Goal: Task Accomplishment & Management: Manage account settings

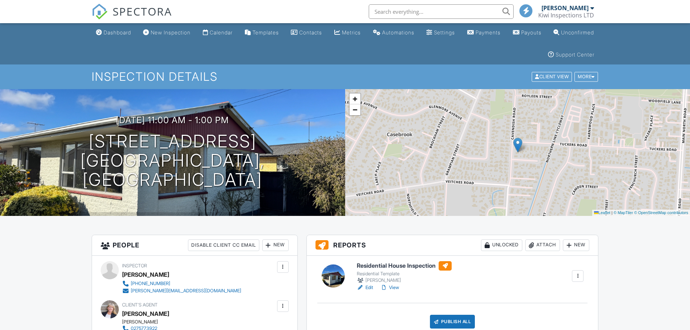
click at [370, 288] on link "Edit" at bounding box center [365, 287] width 16 height 7
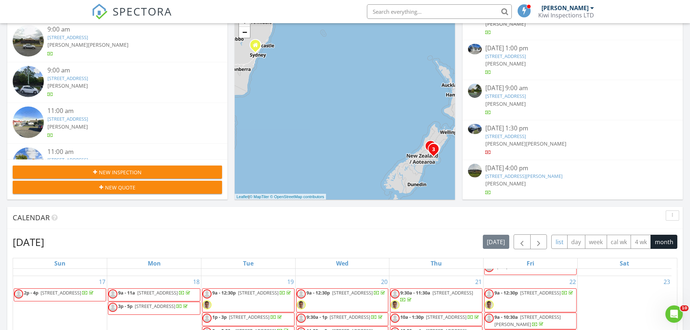
scroll to position [97, 0]
